Goal: Use online tool/utility: Utilize a website feature to perform a specific function

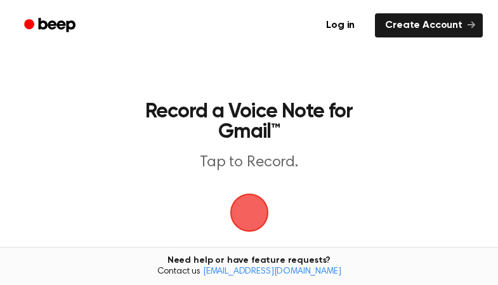
click at [253, 215] on span "button" at bounding box center [249, 212] width 39 height 39
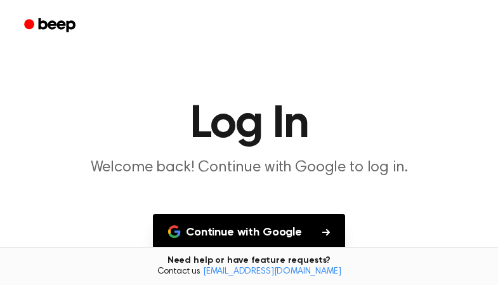
click at [256, 227] on button "Continue with Google" at bounding box center [249, 232] width 192 height 37
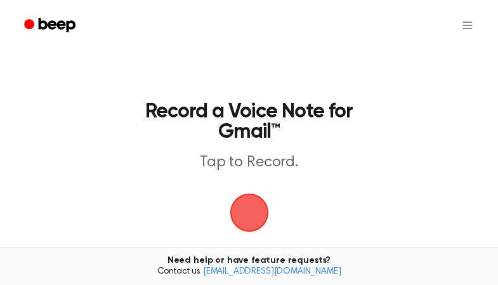
click at [258, 221] on span "button" at bounding box center [248, 212] width 41 height 41
click at [258, 221] on span "button" at bounding box center [249, 212] width 39 height 39
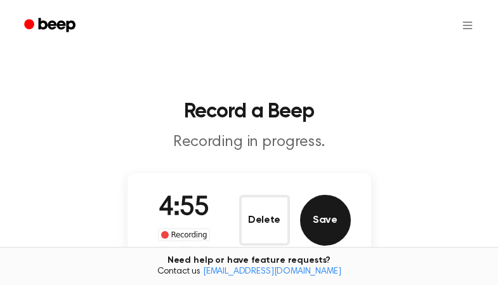
click at [336, 202] on button "Save" at bounding box center [325, 220] width 51 height 51
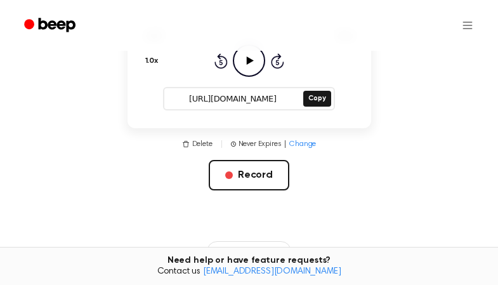
scroll to position [171, 0]
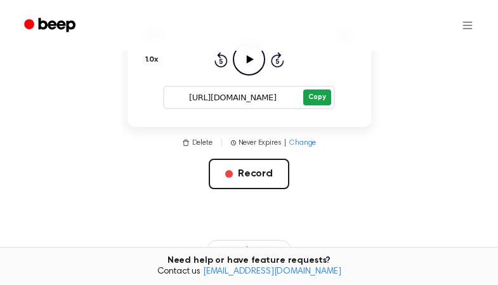
click at [311, 102] on button "Copy" at bounding box center [316, 97] width 27 height 16
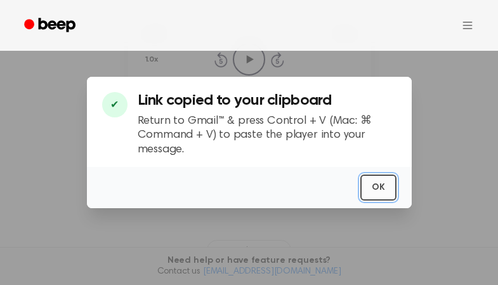
click at [376, 184] on button "OK" at bounding box center [378, 187] width 36 height 26
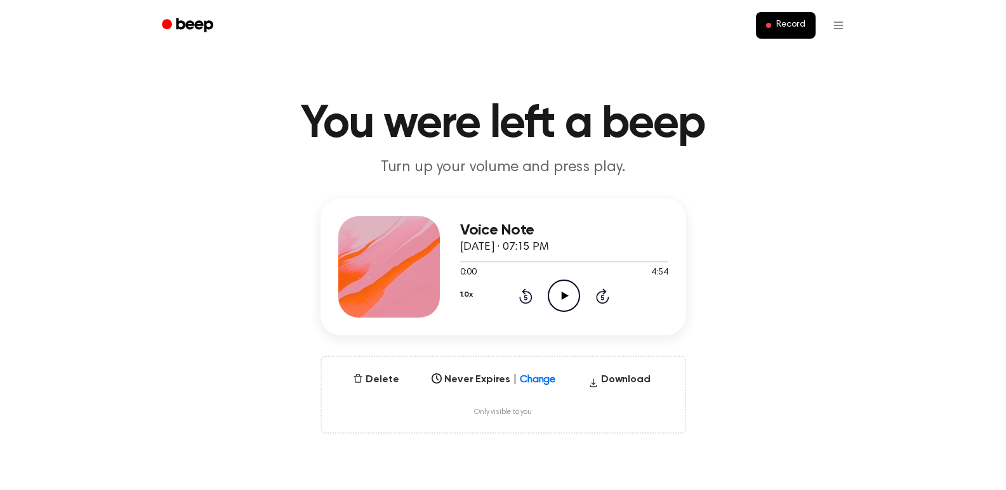
click at [564, 298] on icon at bounding box center [564, 296] width 7 height 8
